Goal: Task Accomplishment & Management: Manage account settings

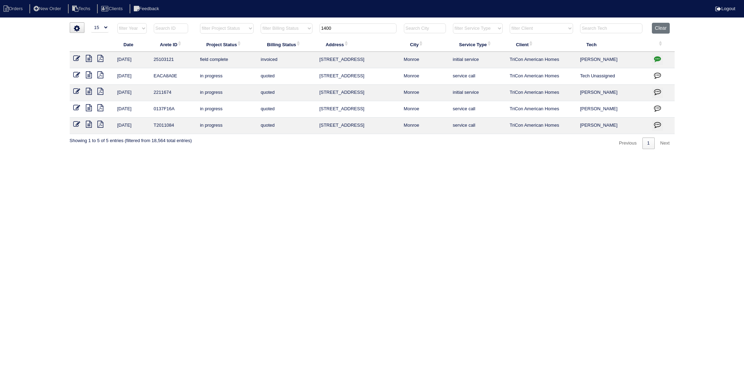
select select "15"
drag, startPoint x: 0, startPoint y: 0, endPoint x: 299, endPoint y: 40, distance: 301.1
click at [299, 40] on table "Date Arete ID Project Status Billing Status Address City Service Type Client Te…" at bounding box center [372, 78] width 605 height 111
type input "225"
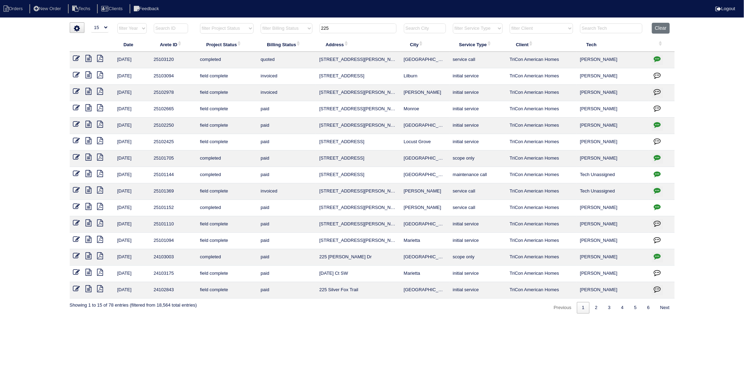
click at [87, 59] on icon at bounding box center [89, 58] width 6 height 7
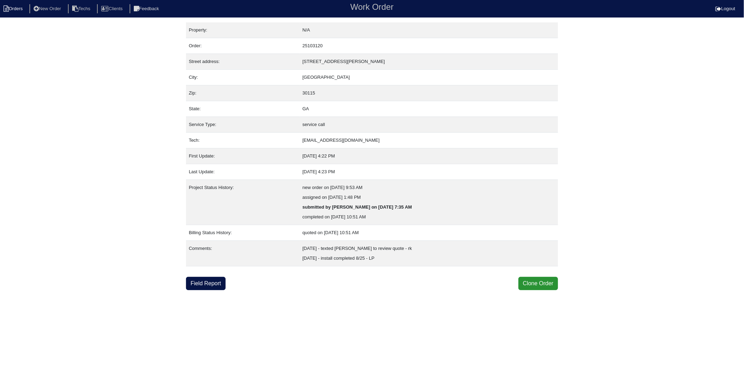
click at [21, 12] on li "Orders" at bounding box center [14, 8] width 28 height 9
select select "15"
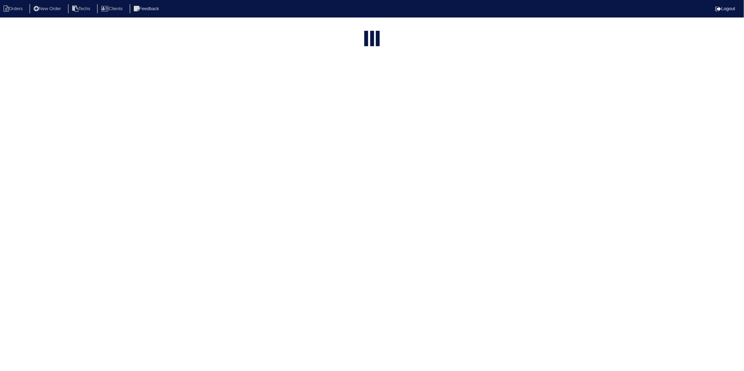
type input "225"
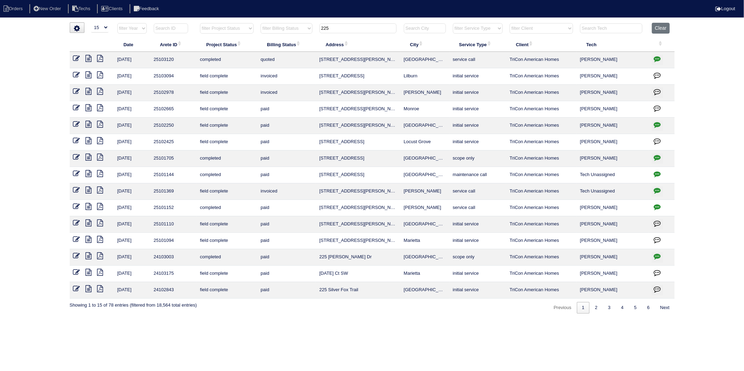
click at [78, 57] on icon at bounding box center [76, 58] width 7 height 7
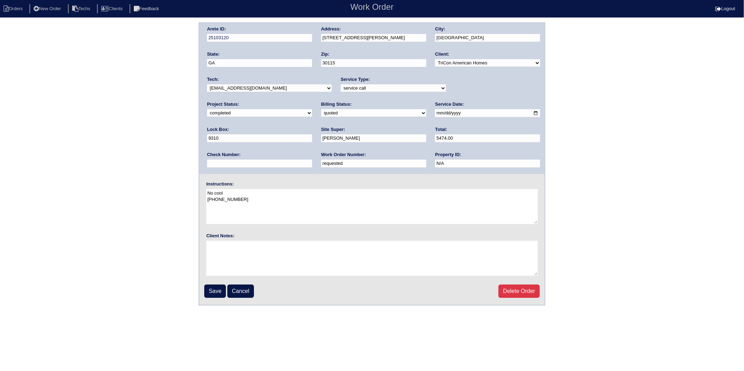
drag, startPoint x: 235, startPoint y: 163, endPoint x: 137, endPoint y: 173, distance: 98.6
click at [137, 173] on div "Arete ID: 25103120 Address: 225 Manous Way City: Canton State: GA Zip: 30115 Cl…" at bounding box center [372, 163] width 744 height 283
type input "537362"
click at [321, 116] on select "need to quote quoted need to invoice invoiced paid warranty purchase order need…" at bounding box center [373, 113] width 105 height 8
select select "paid"
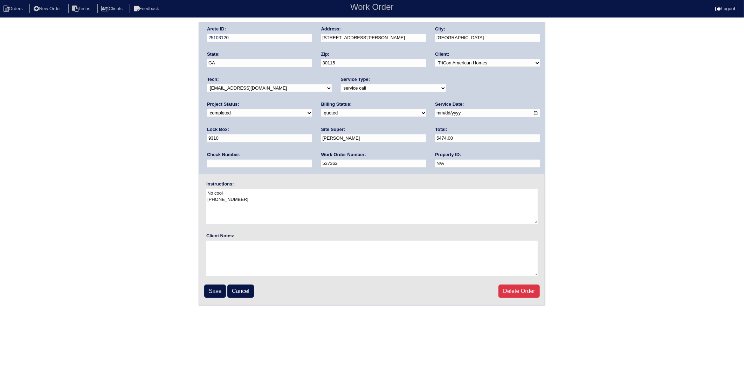
click at [321, 109] on select "need to quote quoted need to invoice invoiced paid warranty purchase order need…" at bounding box center [373, 113] width 105 height 8
click at [213, 287] on input "Save" at bounding box center [215, 291] width 22 height 13
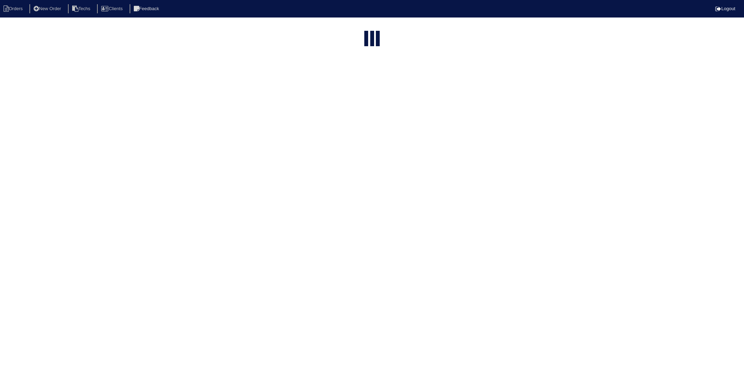
select select "15"
type input "225"
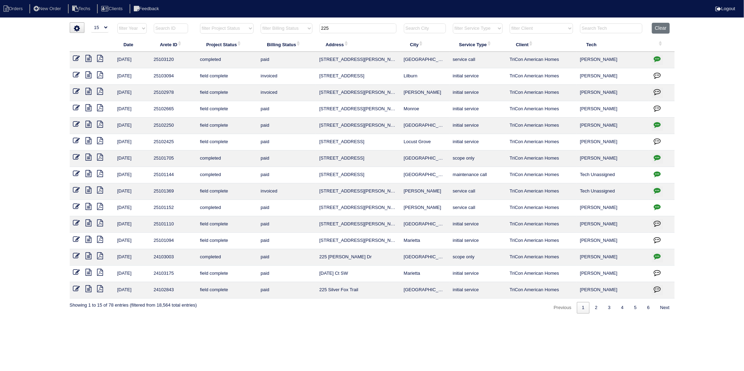
drag, startPoint x: 76, startPoint y: 58, endPoint x: 82, endPoint y: 60, distance: 6.9
click at [76, 58] on icon at bounding box center [76, 58] width 7 height 7
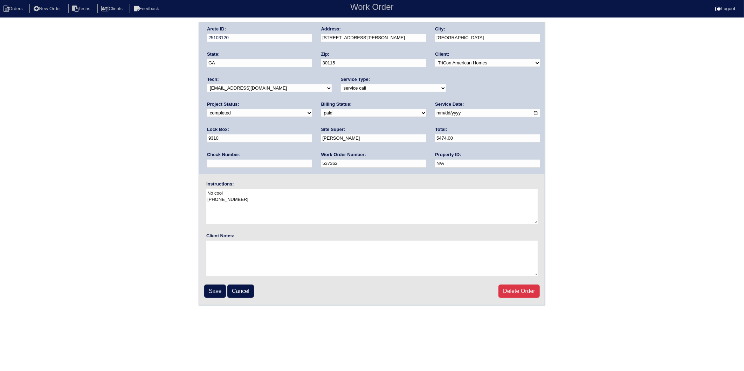
click at [321, 115] on select "need to quote quoted need to invoice invoiced paid warranty purchase order need…" at bounding box center [373, 113] width 105 height 8
select select "invoiced"
click at [321, 109] on select "need to quote quoted need to invoice invoiced paid warranty purchase order need…" at bounding box center [373, 113] width 105 height 8
click at [218, 292] on input "Save" at bounding box center [215, 291] width 22 height 13
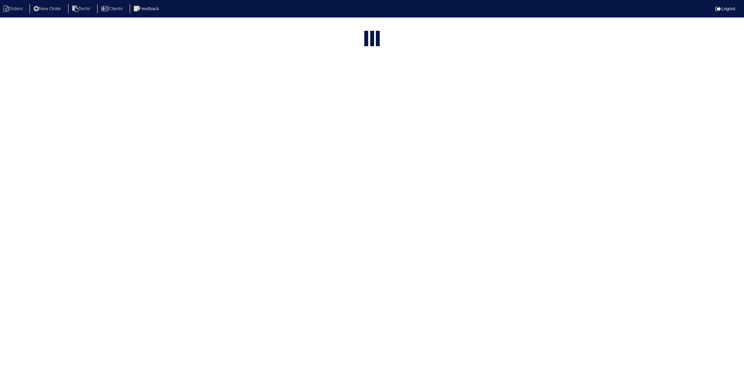
select select "15"
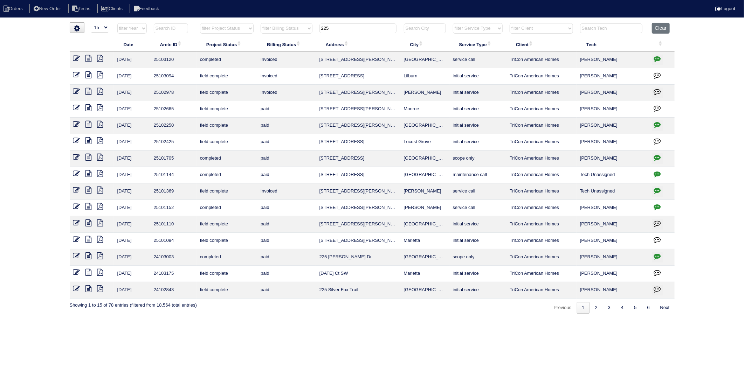
drag, startPoint x: 345, startPoint y: 32, endPoint x: 293, endPoint y: 40, distance: 53.1
click at [293, 40] on table "Date Arete ID Project Status Billing Status Address City Service Type Client Te…" at bounding box center [372, 161] width 605 height 276
type input "6"
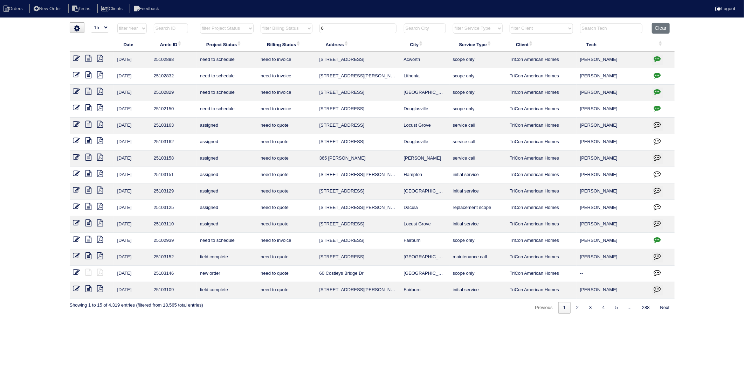
drag, startPoint x: 291, startPoint y: 40, endPoint x: 274, endPoint y: 39, distance: 17.2
click at [274, 39] on th "Billing Status" at bounding box center [286, 44] width 59 height 15
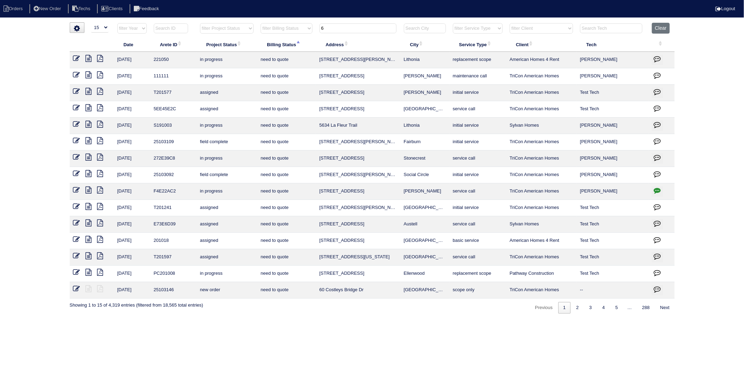
drag, startPoint x: 330, startPoint y: 30, endPoint x: 314, endPoint y: 32, distance: 16.2
click at [314, 32] on tr "filter Year -- Any Year -- 2025 2024 2023 2022 2021 2020 2019 filter Project St…" at bounding box center [372, 30] width 605 height 14
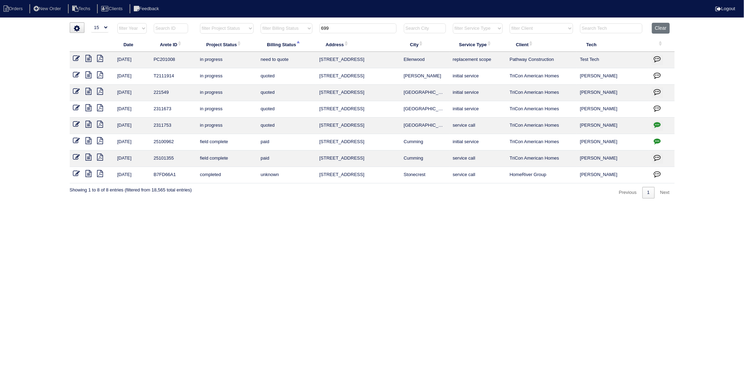
drag, startPoint x: 338, startPoint y: 26, endPoint x: 296, endPoint y: 31, distance: 42.0
click at [296, 31] on tr "filter Year -- Any Year -- 2025 2024 2023 2022 2021 2020 2019 filter Project St…" at bounding box center [372, 30] width 605 height 14
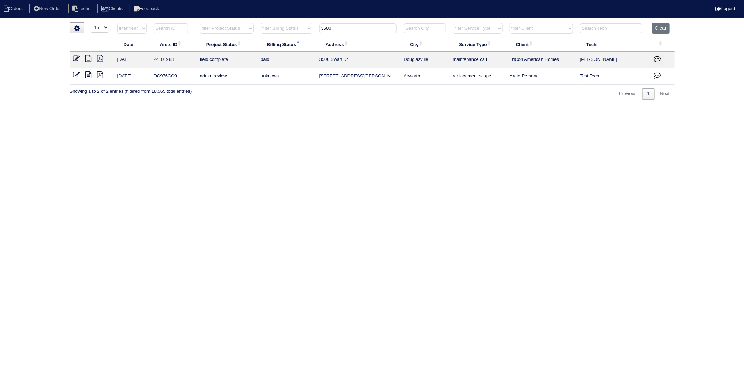
drag, startPoint x: 338, startPoint y: 28, endPoint x: 305, endPoint y: 33, distance: 33.6
click at [305, 33] on tr "filter Year -- Any Year -- 2025 2024 2023 2022 2021 2020 2019 filter Project St…" at bounding box center [372, 30] width 605 height 14
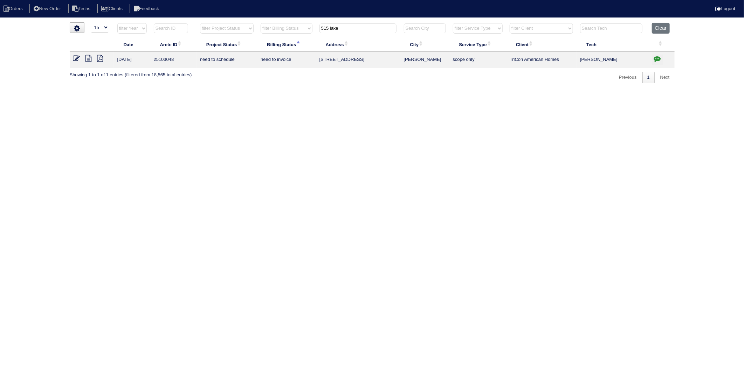
drag, startPoint x: 341, startPoint y: 30, endPoint x: 286, endPoint y: 37, distance: 55.5
click at [286, 37] on tr "filter Year -- Any Year -- 2025 2024 2023 2022 2021 2020 2019 filter Project St…" at bounding box center [372, 30] width 605 height 14
type input "2030 town"
click at [540, 90] on html "Orders New Order Techs Clients Feedback Logout Orders New Order Users Clients M…" at bounding box center [372, 45] width 744 height 90
click at [660, 26] on button "Clear" at bounding box center [661, 28] width 18 height 11
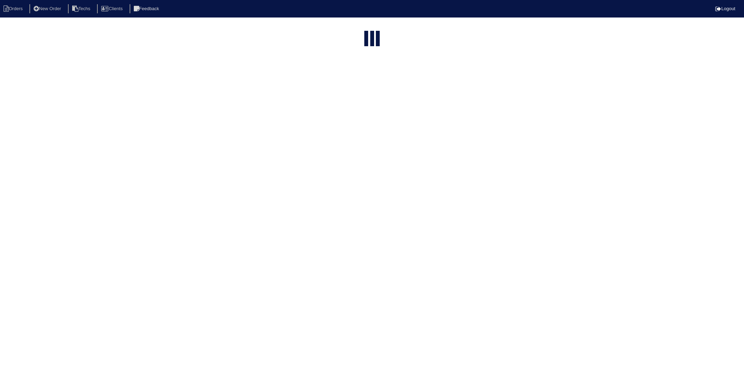
select select "15"
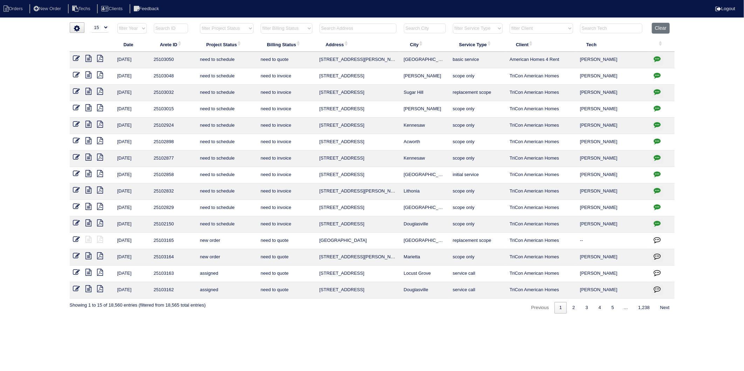
click at [345, 22] on html "Orders New Order Techs Clients Feedback Logout Orders New Order Users Clients M…" at bounding box center [372, 160] width 744 height 321
click at [341, 28] on input "text" at bounding box center [358, 28] width 77 height 10
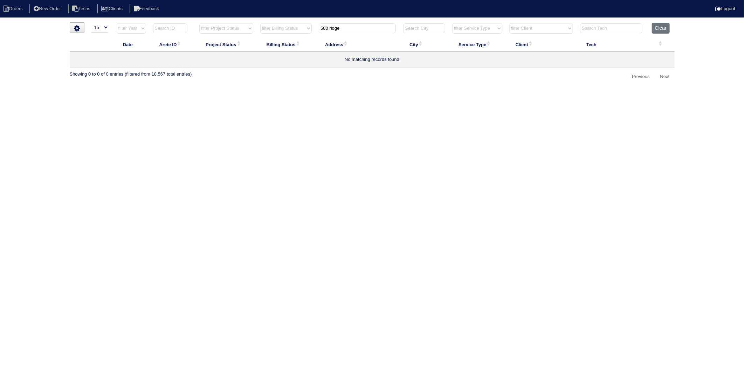
click at [330, 29] on input "580 ridge" at bounding box center [357, 28] width 77 height 10
click at [342, 28] on input "580 ridge" at bounding box center [357, 28] width 77 height 10
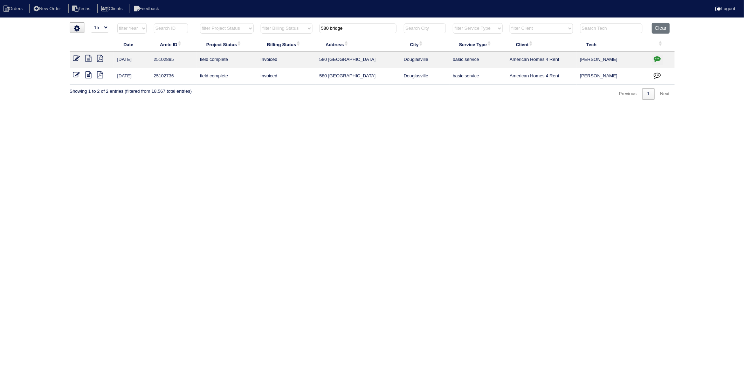
drag, startPoint x: 370, startPoint y: 25, endPoint x: 219, endPoint y: 170, distance: 209.4
click at [255, 56] on table "Date Arete ID Project Status Billing Status Address City Service Type Client Te…" at bounding box center [372, 54] width 605 height 62
type input "376 dARTER"
click at [78, 60] on icon at bounding box center [76, 58] width 7 height 7
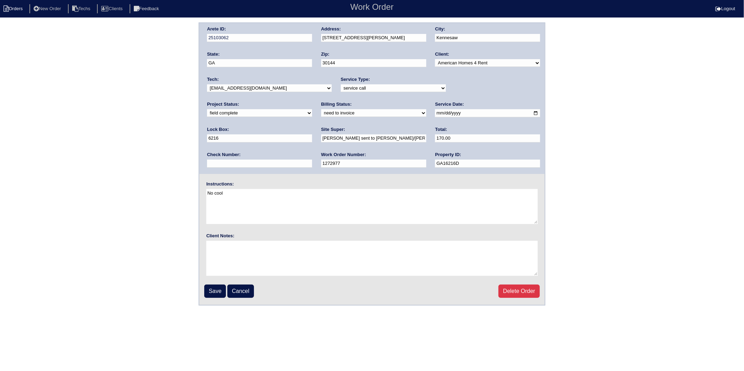
click at [10, 11] on li "Orders" at bounding box center [14, 8] width 28 height 9
select select "15"
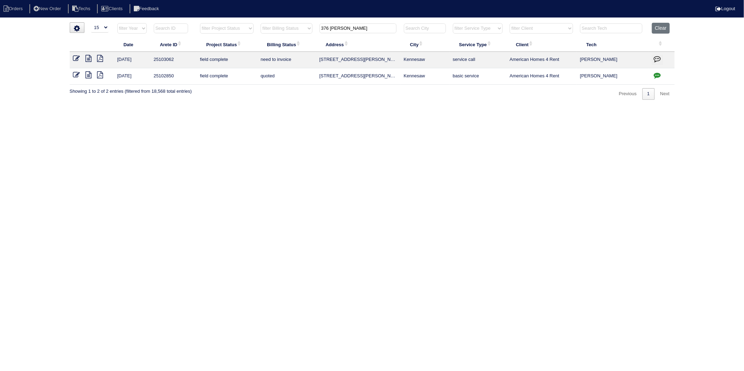
click at [77, 76] on icon at bounding box center [76, 74] width 7 height 7
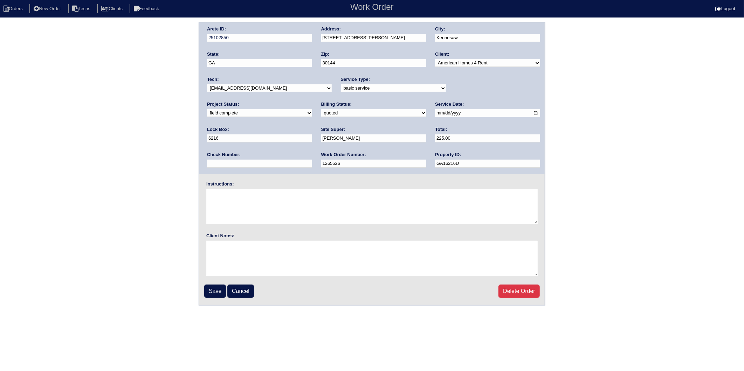
click at [321, 105] on label "Billing Status:" at bounding box center [336, 104] width 30 height 6
click at [321, 110] on select "need to quote quoted need to invoice invoiced paid warranty purchase order need…" at bounding box center [373, 113] width 105 height 8
select select "invoiced"
click at [321, 109] on select "need to quote quoted need to invoice invoiced paid warranty purchase order need…" at bounding box center [373, 113] width 105 height 8
click at [216, 289] on input "Save" at bounding box center [215, 291] width 22 height 13
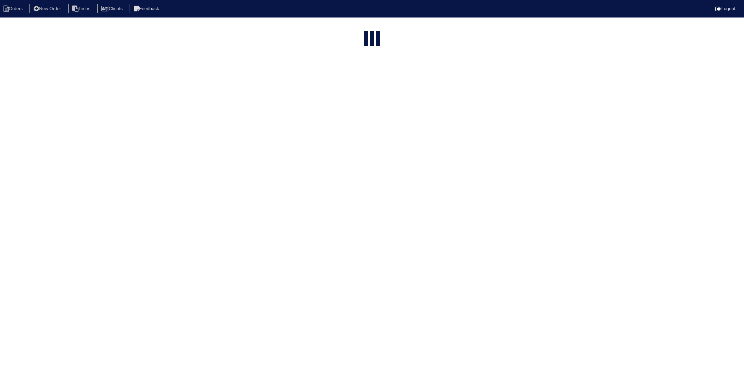
select select "15"
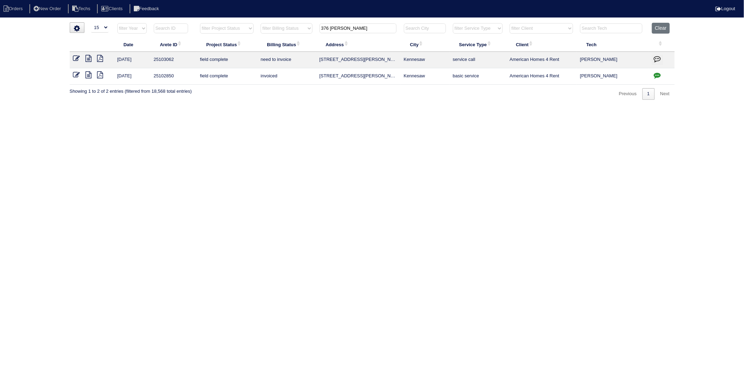
drag, startPoint x: 78, startPoint y: 56, endPoint x: 81, endPoint y: 61, distance: 5.8
click at [78, 56] on icon at bounding box center [76, 58] width 7 height 7
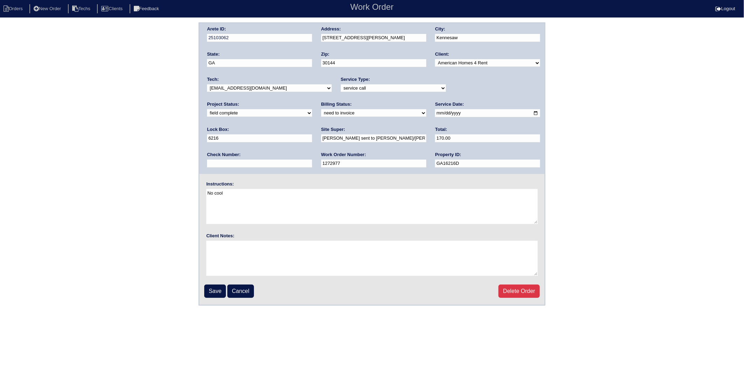
click at [321, 114] on select "need to quote quoted need to invoice invoiced paid warranty purchase order need…" at bounding box center [373, 113] width 105 height 8
select select "invoiced"
click at [321, 109] on select "need to quote quoted need to invoice invoiced paid warranty purchase order need…" at bounding box center [373, 113] width 105 height 8
drag, startPoint x: 222, startPoint y: 290, endPoint x: 135, endPoint y: 295, distance: 87.1
click at [222, 290] on input "Save" at bounding box center [215, 291] width 22 height 13
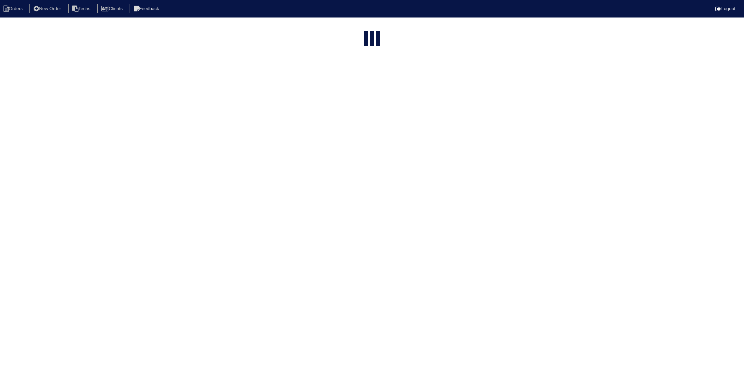
select select "15"
type input "376 [PERSON_NAME]"
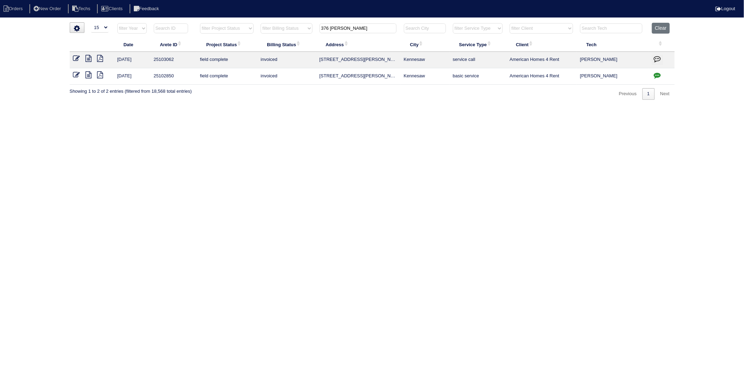
click at [351, 107] on html "Orders New Order Techs Clients Feedback Logout Orders New Order Users Clients M…" at bounding box center [372, 53] width 744 height 107
click at [397, 107] on html "Orders New Order Techs Clients Feedback Logout Orders New Order Users Clients M…" at bounding box center [372, 53] width 744 height 107
drag, startPoint x: 477, startPoint y: 285, endPoint x: 478, endPoint y: 299, distance: 13.7
click at [478, 107] on html "Orders New Order Techs Clients Feedback Logout Orders New Order Users Clients M…" at bounding box center [372, 53] width 744 height 107
drag, startPoint x: 381, startPoint y: 203, endPoint x: 432, endPoint y: 253, distance: 72.1
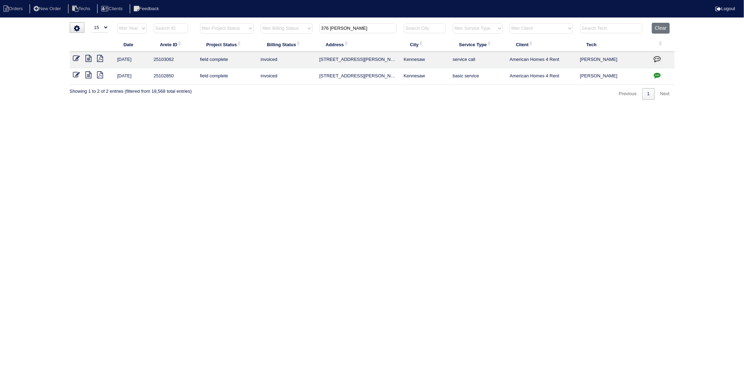
click at [385, 107] on html "Orders New Order Techs Clients Feedback Logout Orders New Order Users Clients M…" at bounding box center [372, 53] width 744 height 107
drag, startPoint x: 299, startPoint y: 112, endPoint x: 258, endPoint y: 78, distance: 53.2
click at [296, 107] on html "Orders New Order Techs Clients Feedback Logout Orders New Order Users Clients M…" at bounding box center [372, 53] width 744 height 107
